Goal: Share content: Share content

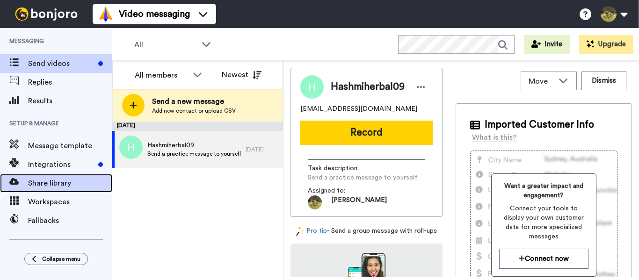
click at [51, 188] on span "Share library" at bounding box center [70, 183] width 84 height 11
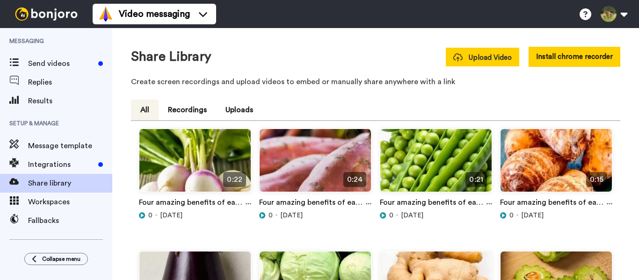
click at [487, 59] on span "Upload Video" at bounding box center [482, 58] width 58 height 10
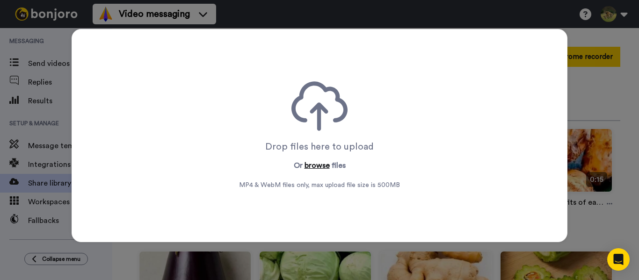
click at [313, 164] on button "browse" at bounding box center [317, 165] width 25 height 11
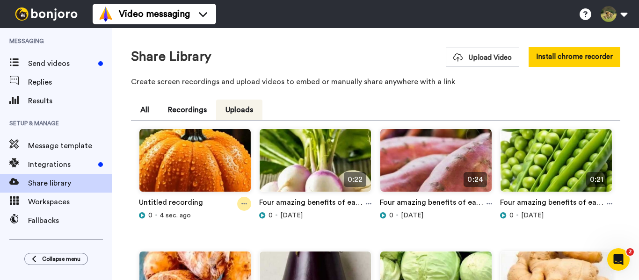
click at [246, 202] on div at bounding box center [244, 204] width 14 height 14
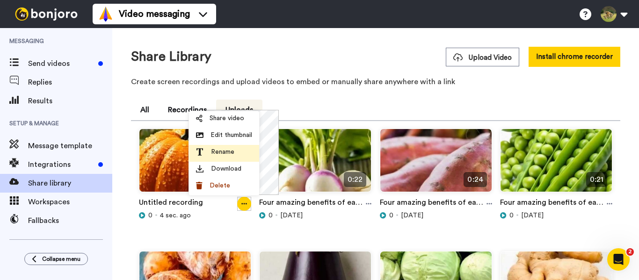
click at [226, 154] on span "Rename" at bounding box center [222, 151] width 23 height 9
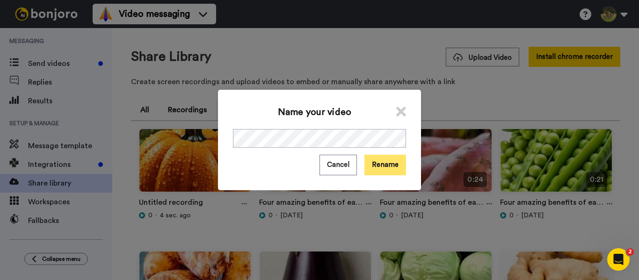
click at [398, 163] on button "Rename" at bounding box center [386, 165] width 42 height 20
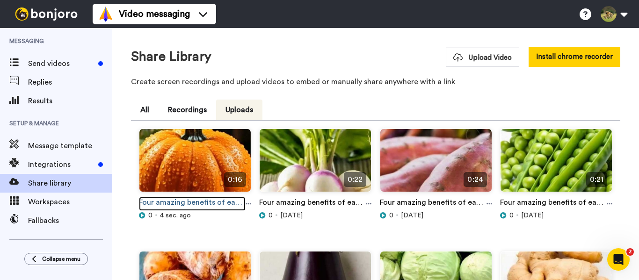
click at [243, 204] on link "Four amazing benefits of eating pumpkin #pumpkin #explore #facts #shorts #viral" at bounding box center [192, 204] width 107 height 14
click at [246, 205] on icon at bounding box center [249, 204] width 6 height 7
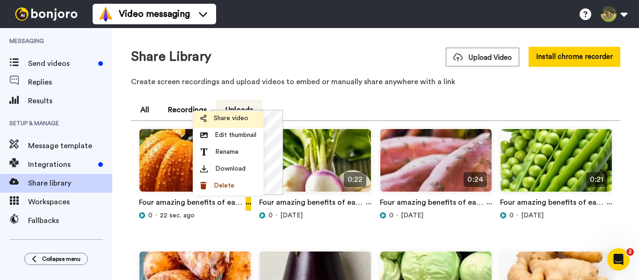
click at [229, 117] on span "Share video" at bounding box center [231, 118] width 35 height 9
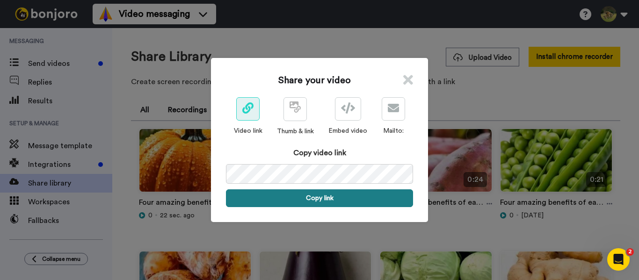
click at [321, 196] on button "Copy link" at bounding box center [319, 199] width 187 height 18
